Goal: Task Accomplishment & Management: Use online tool/utility

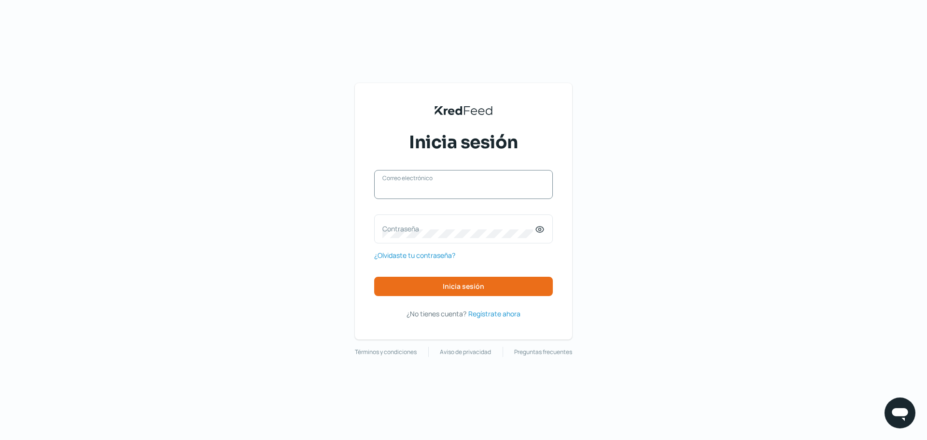
click at [429, 189] on input "Correo electrónico" at bounding box center [463, 189] width 162 height 9
type input "[EMAIL_ADDRESS][DOMAIN_NAME]"
click at [459, 289] on span "Inicia sesión" at bounding box center [464, 286] width 42 height 7
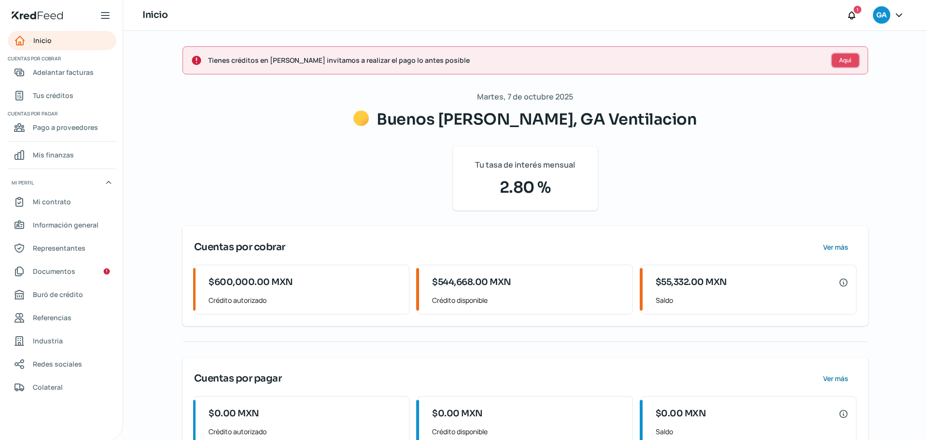
click at [834, 64] on button "Aquí" at bounding box center [845, 60] width 29 height 15
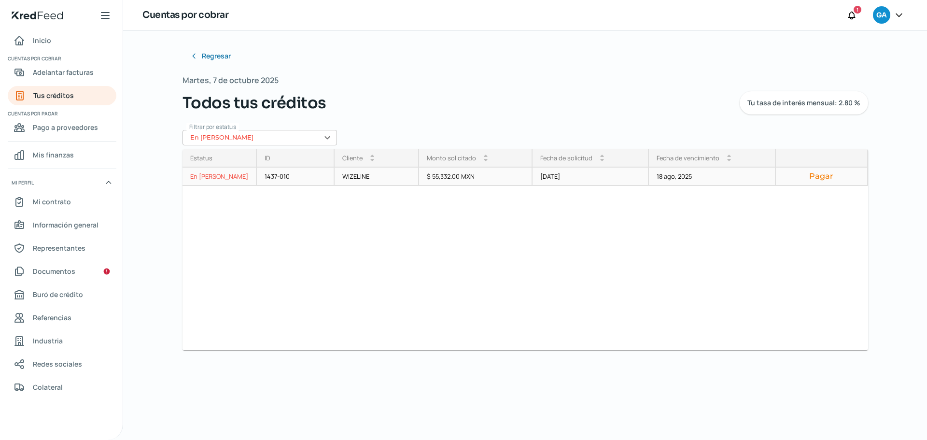
click at [812, 177] on button "Pagar" at bounding box center [822, 176] width 76 height 10
